Goal: Use online tool/utility

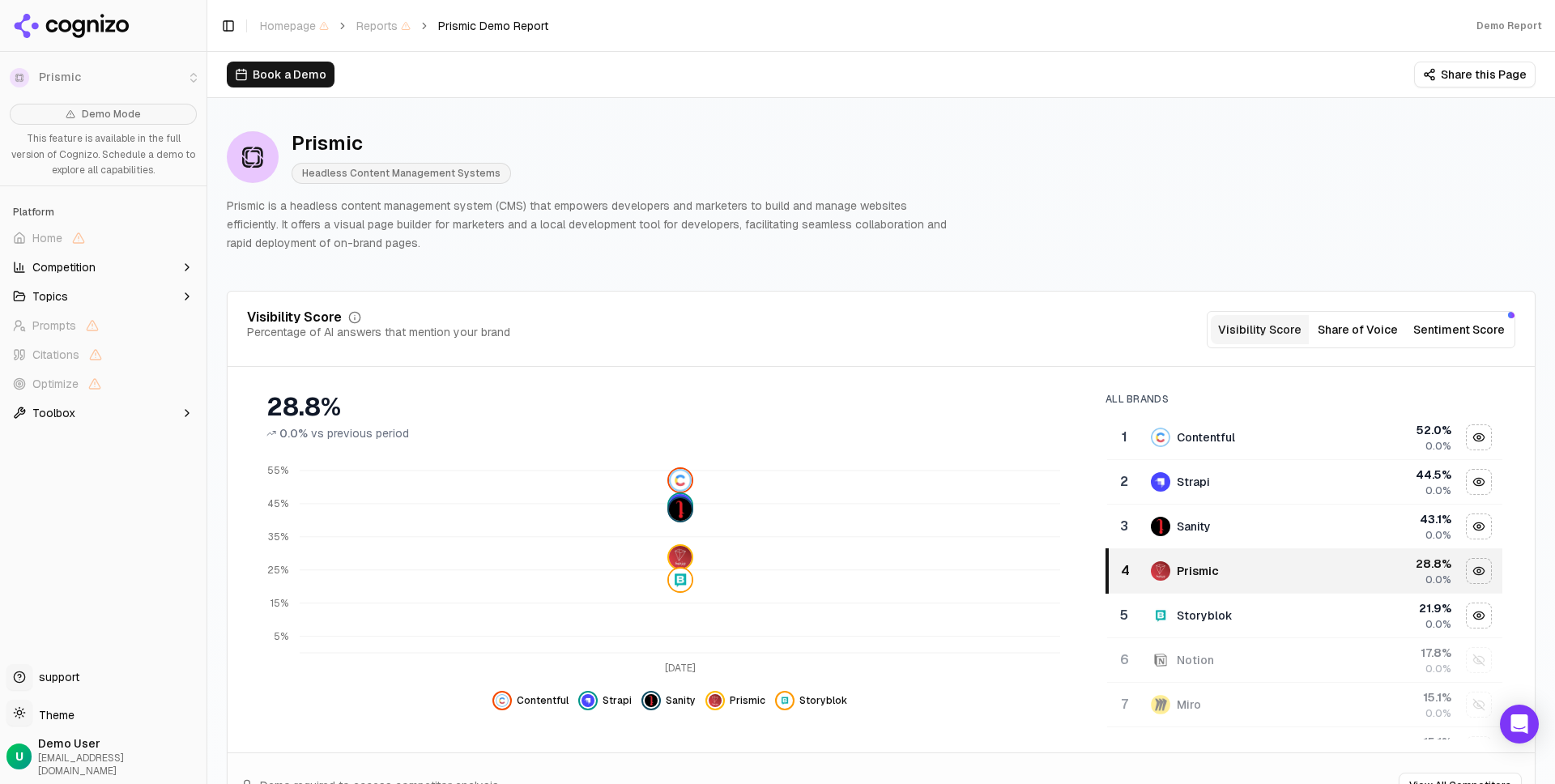
click at [82, 296] on button "Topics" at bounding box center [103, 296] width 194 height 26
click at [71, 295] on button "Topics" at bounding box center [103, 296] width 194 height 26
click at [624, 217] on p "Prismic is a headless content management system (CMS) that empowers developers …" at bounding box center [590, 224] width 725 height 55
click at [76, 296] on button "Topics" at bounding box center [103, 296] width 194 height 26
click at [84, 300] on button "Topics" at bounding box center [103, 296] width 194 height 26
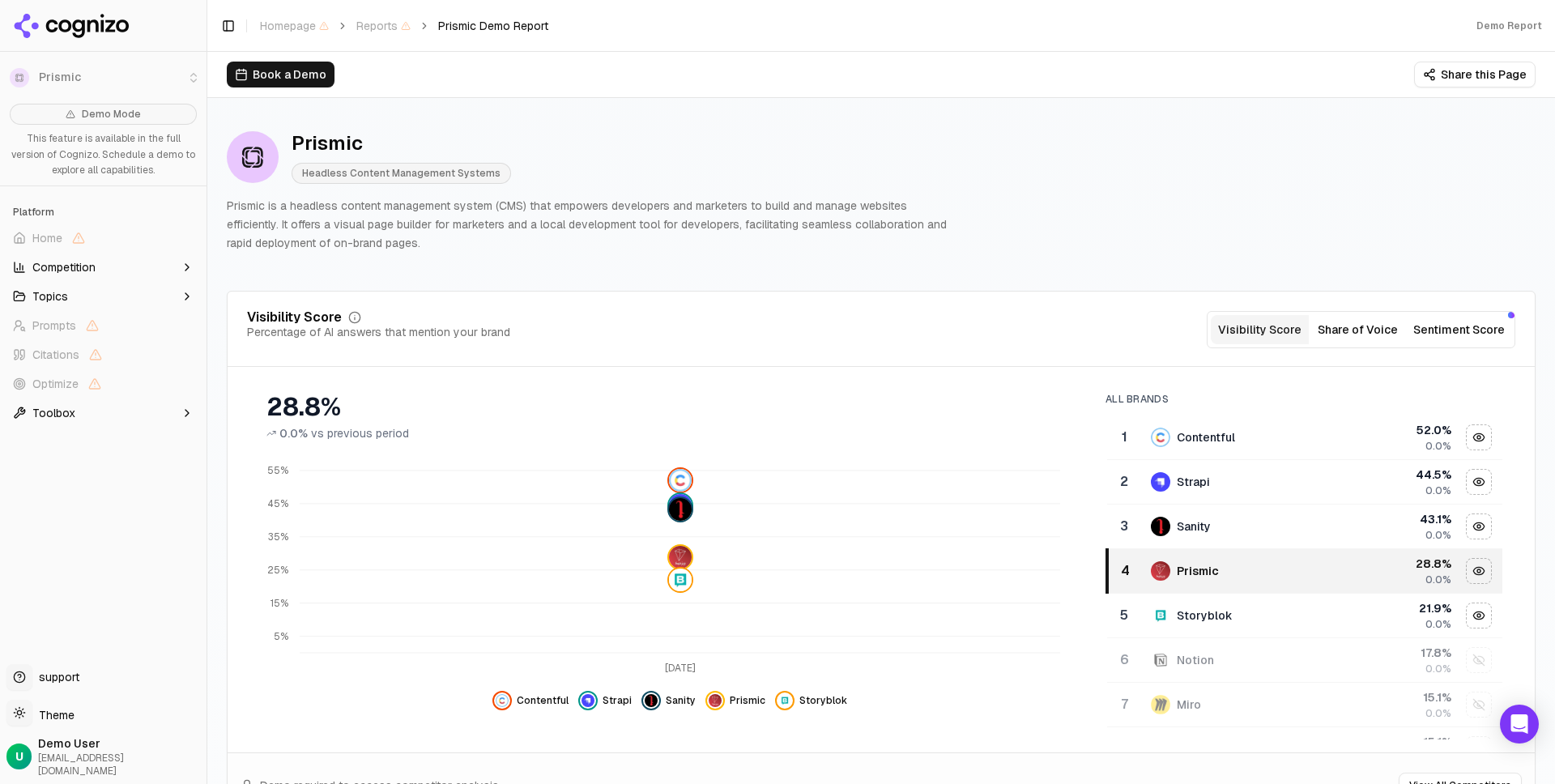
click at [117, 294] on button "Topics" at bounding box center [103, 296] width 194 height 26
click at [98, 294] on button "Topics" at bounding box center [103, 296] width 194 height 26
click at [106, 267] on button "Competition" at bounding box center [103, 267] width 194 height 26
click at [106, 265] on button "Competition" at bounding box center [103, 267] width 194 height 26
click at [109, 410] on button "Toolbox" at bounding box center [103, 412] width 194 height 26
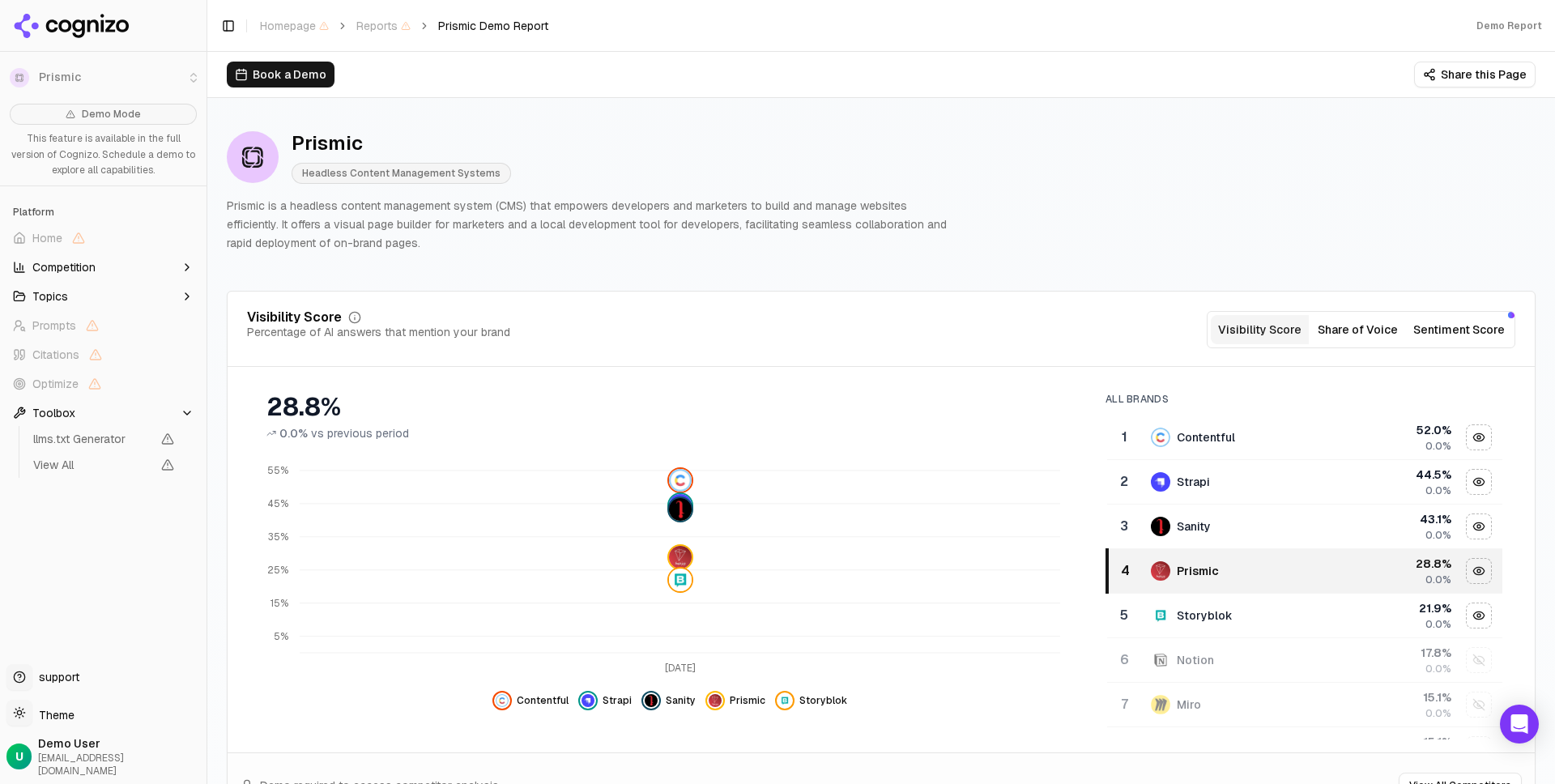
click at [109, 410] on button "Toolbox" at bounding box center [103, 412] width 194 height 26
click at [713, 672] on img "Hide prismic data" at bounding box center [714, 700] width 13 height 13
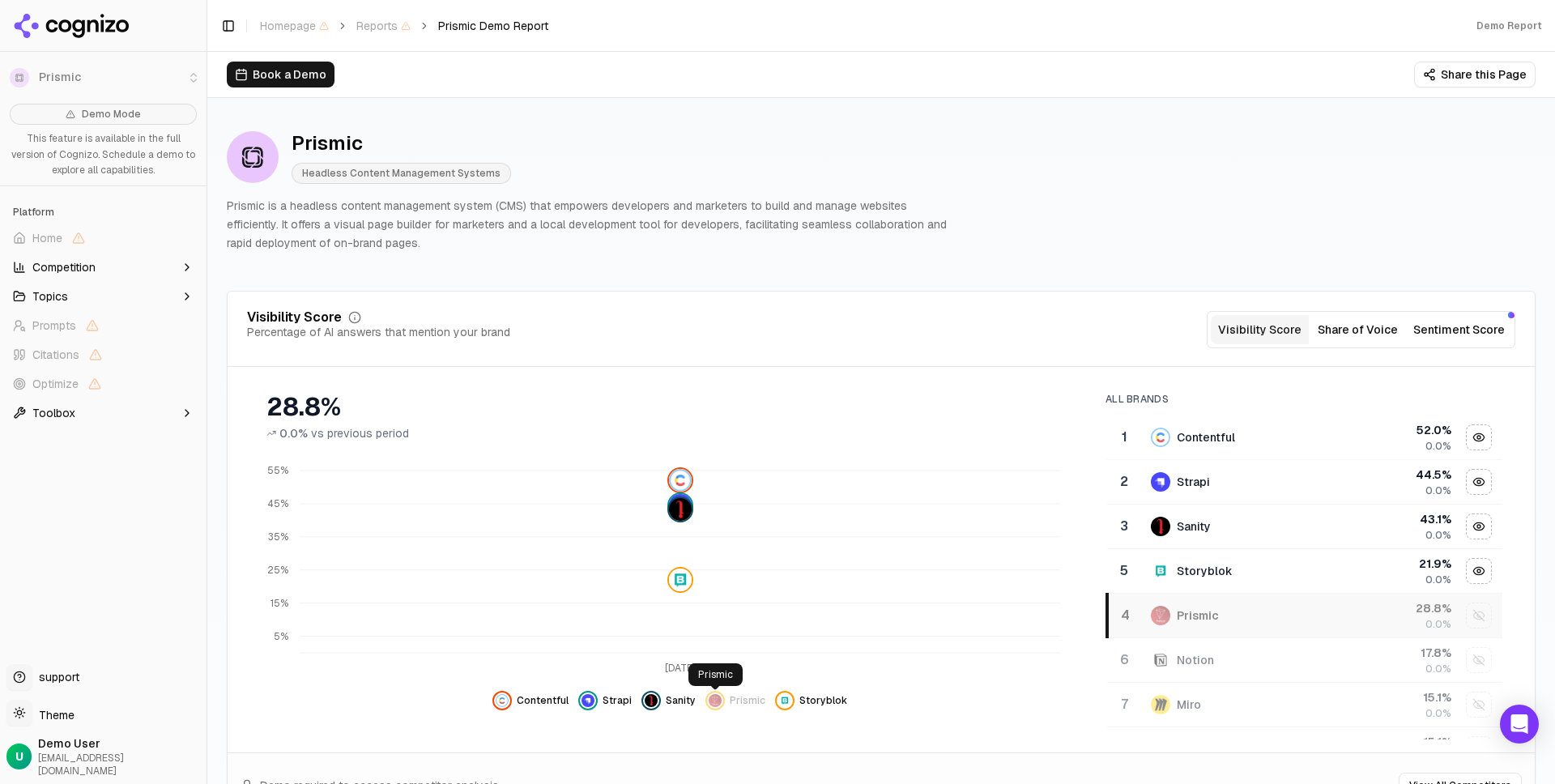
click at [713, 672] on img "Show prismic data" at bounding box center [714, 700] width 13 height 13
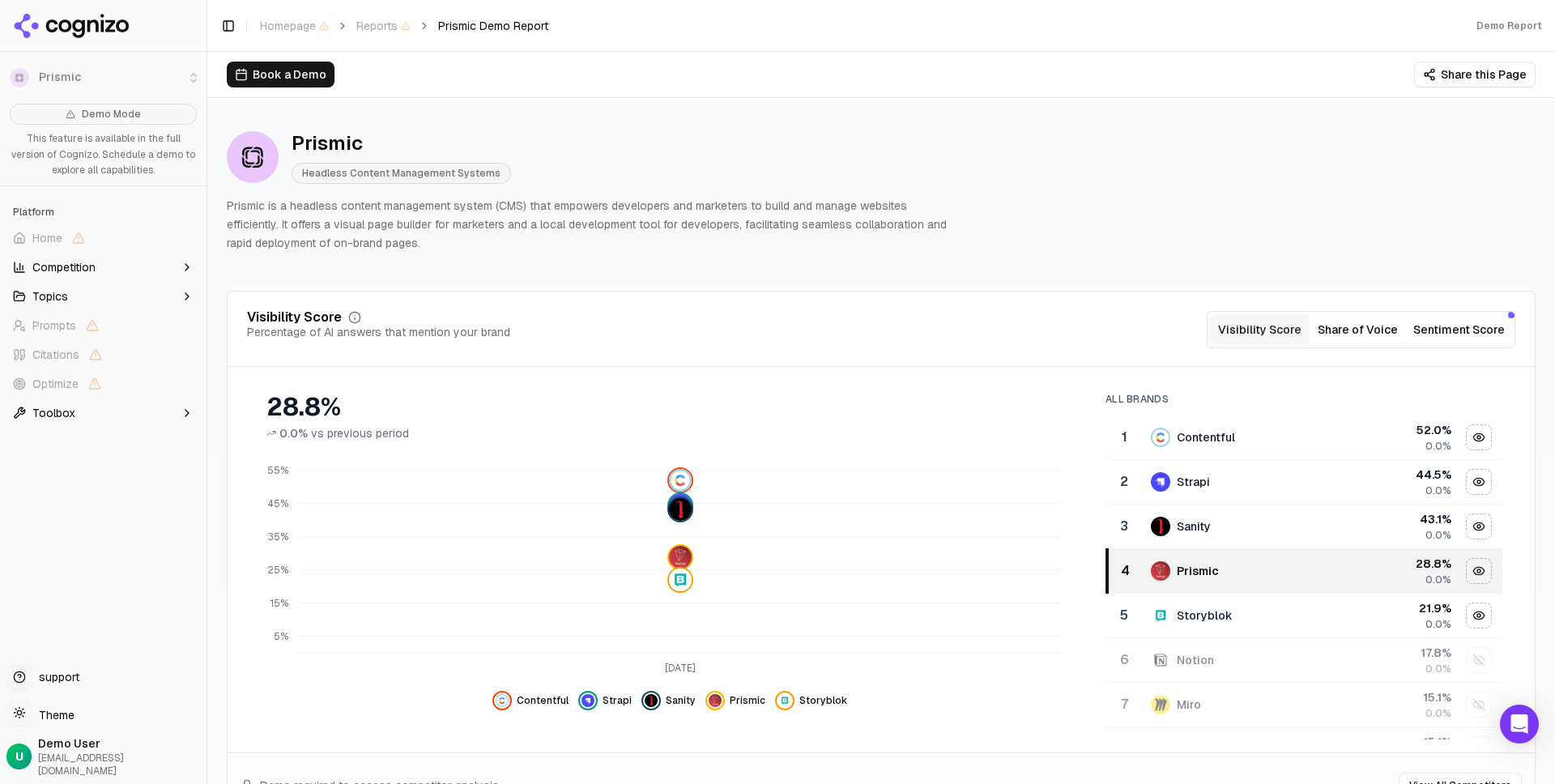
click at [763, 257] on div "Prismic Headless Content Management Systems Prismic is a headless content manag…" at bounding box center [881, 191] width 1308 height 147
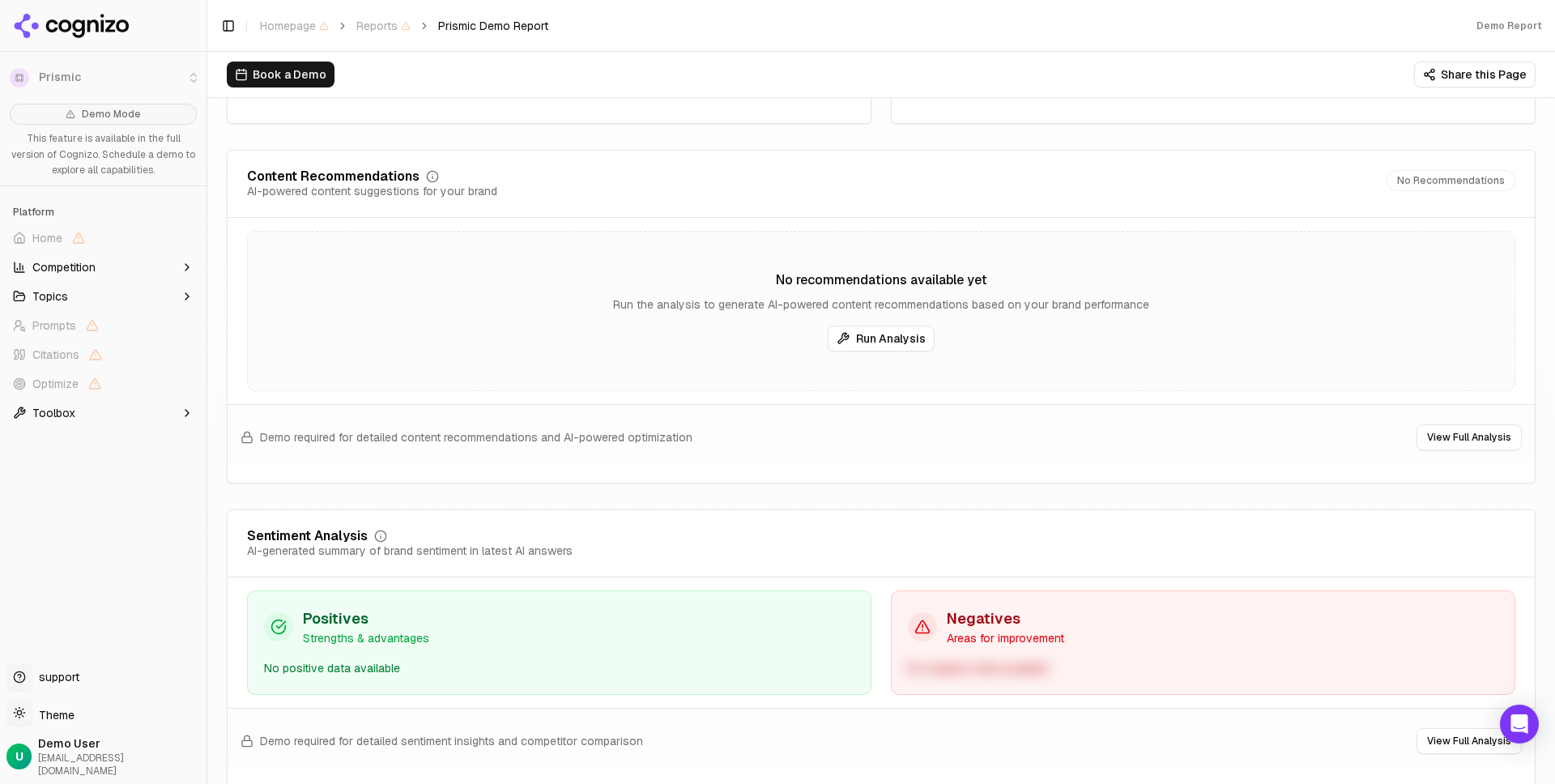
scroll to position [2526, 0]
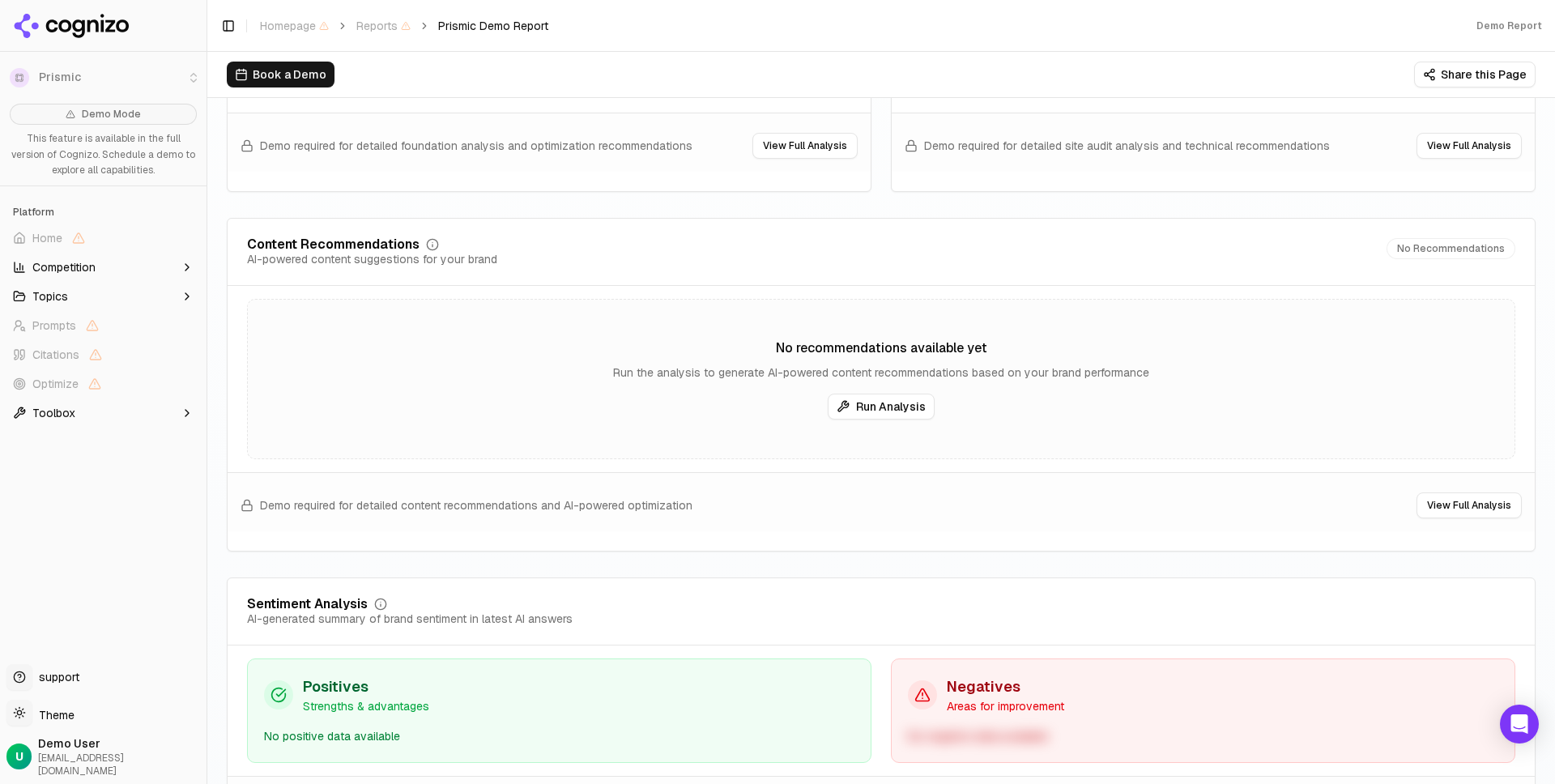
click at [888, 409] on button "Run Analysis" at bounding box center [881, 406] width 107 height 26
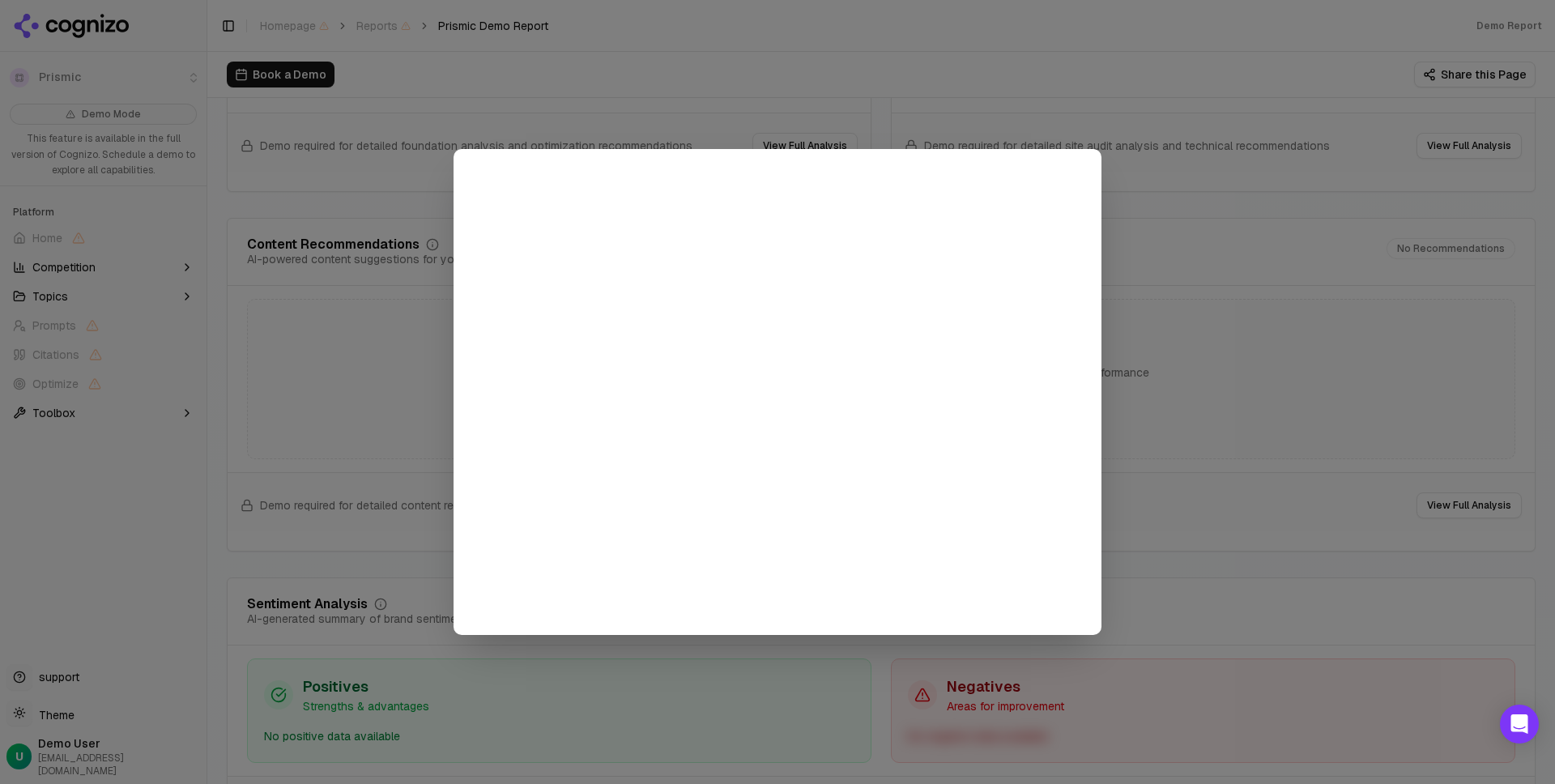
click at [834, 53] on div at bounding box center [778, 392] width 1555 height 784
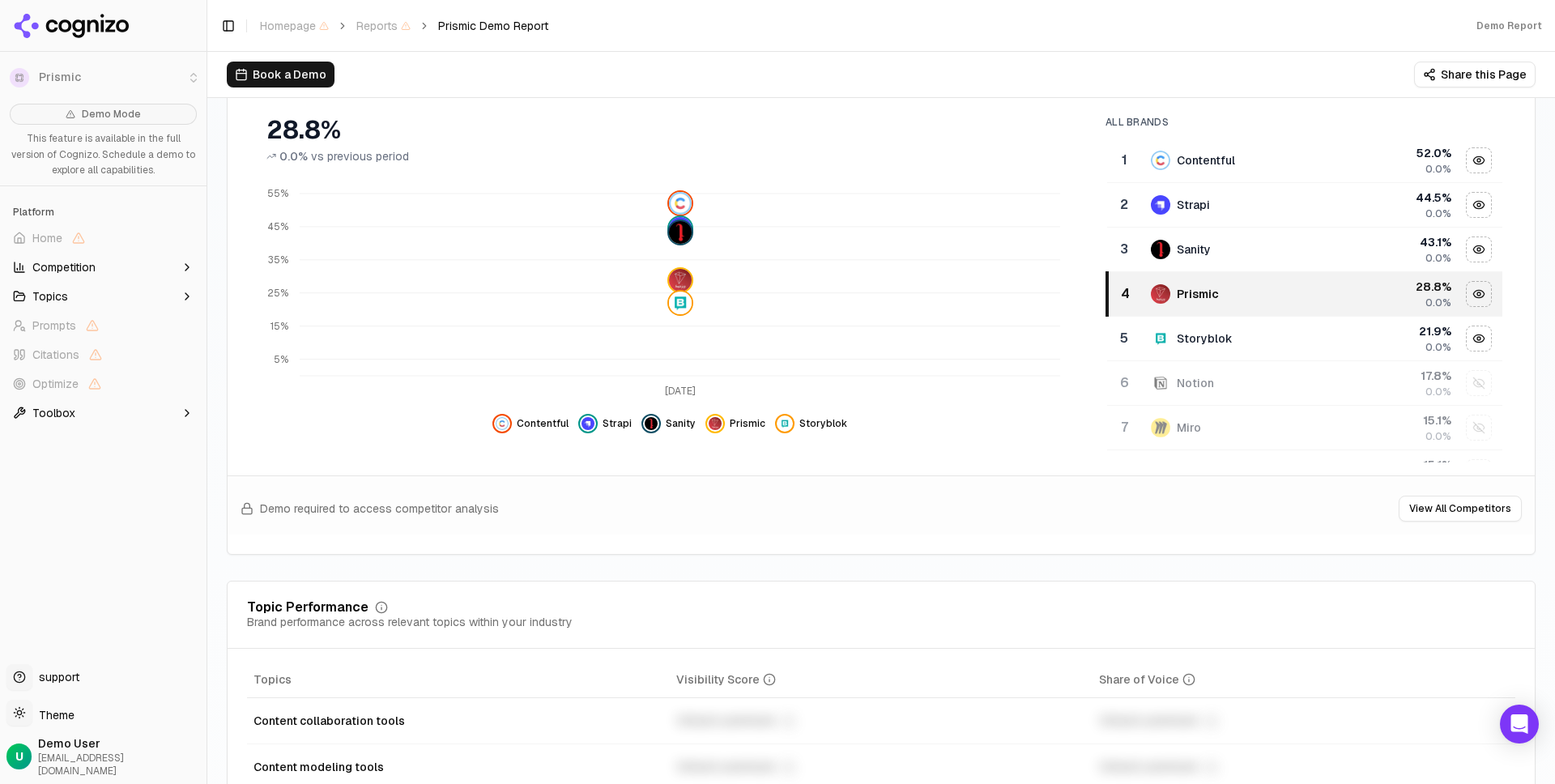
scroll to position [0, 0]
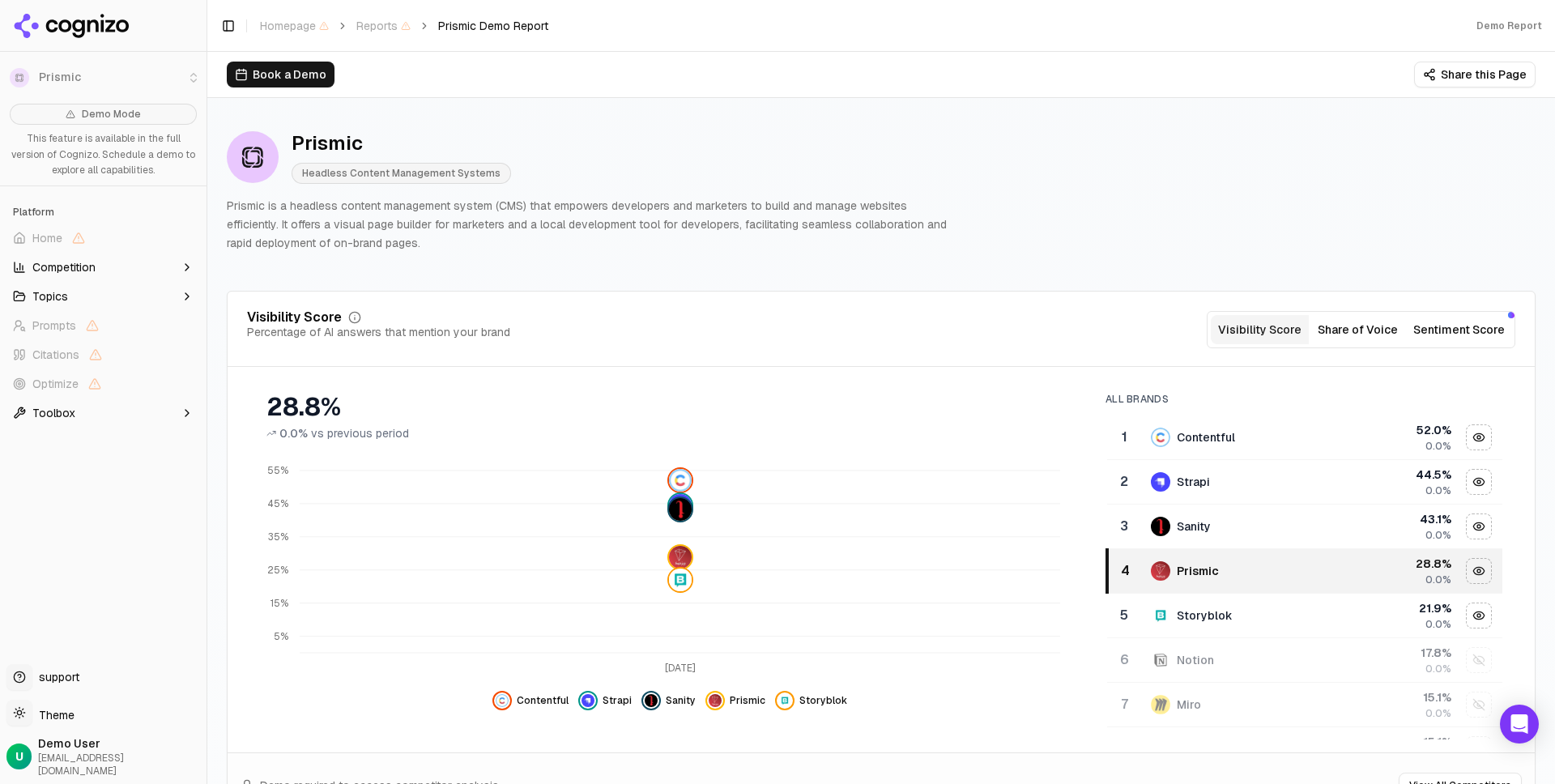
click at [967, 157] on div "Prismic Headless Content Management Systems Prismic is a headless content manag…" at bounding box center [881, 191] width 1308 height 147
click at [746, 183] on div "Prismic Headless Content Management Systems Prismic is a headless content manag…" at bounding box center [881, 191] width 1308 height 147
click at [750, 201] on p "Prismic is a headless content management system (CMS) that empowers developers …" at bounding box center [590, 224] width 725 height 55
